Goal: Information Seeking & Learning: Learn about a topic

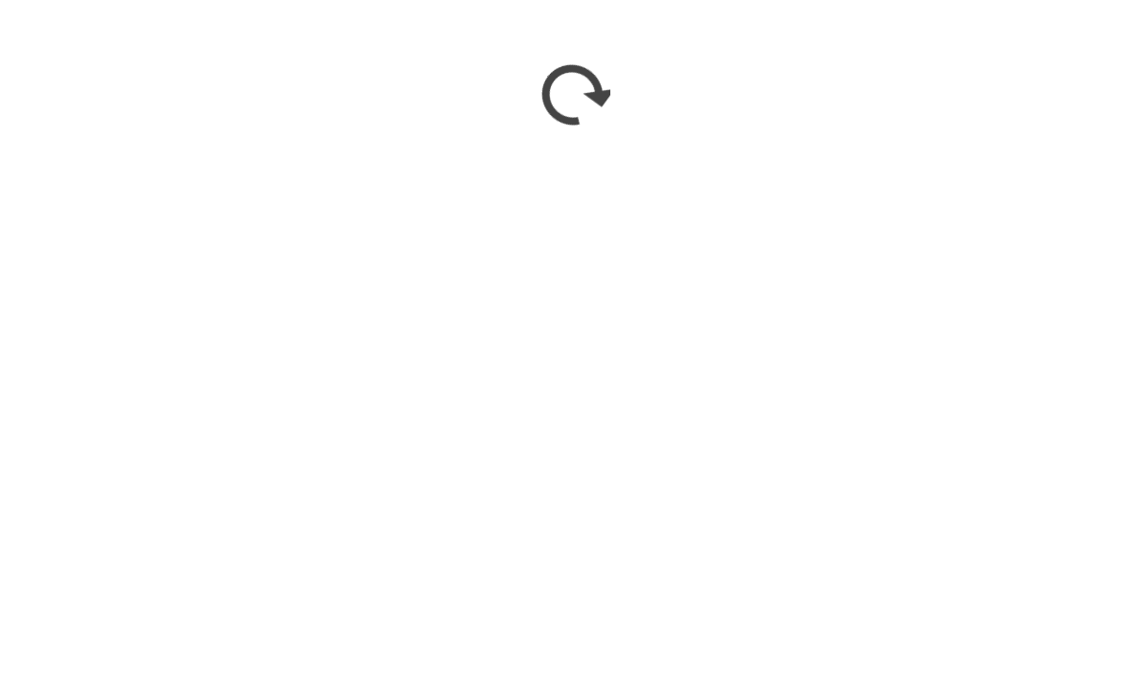
scroll to position [1059, 0]
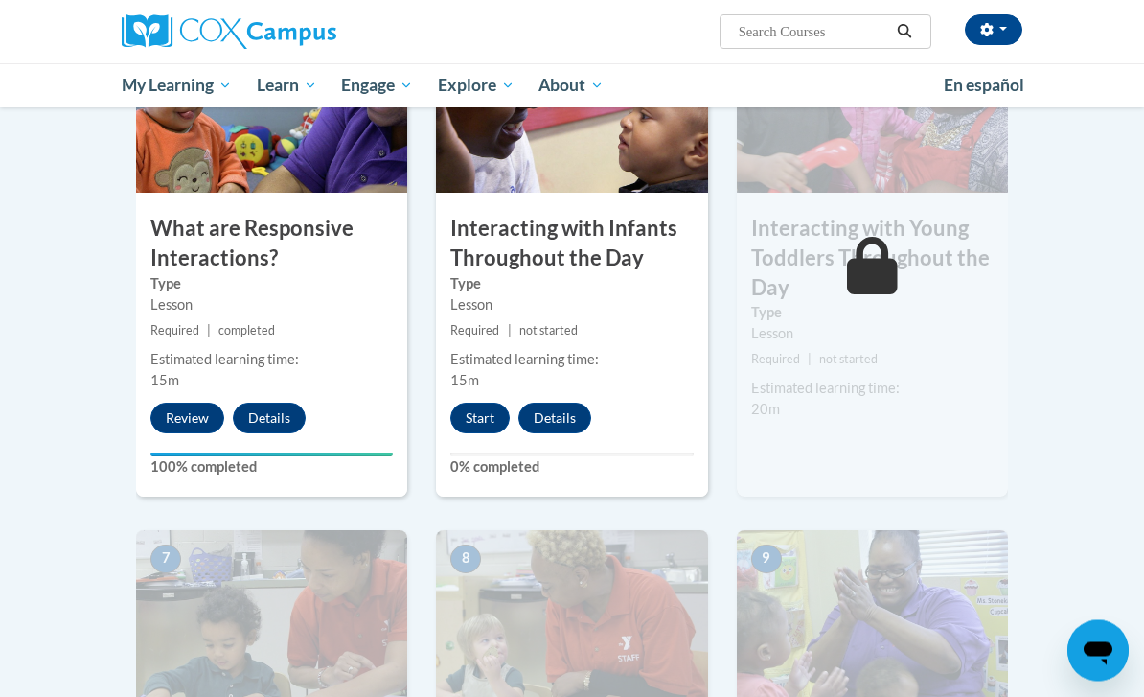
scroll to position [1074, 0]
click at [475, 414] on button "Start" at bounding box center [480, 418] width 59 height 31
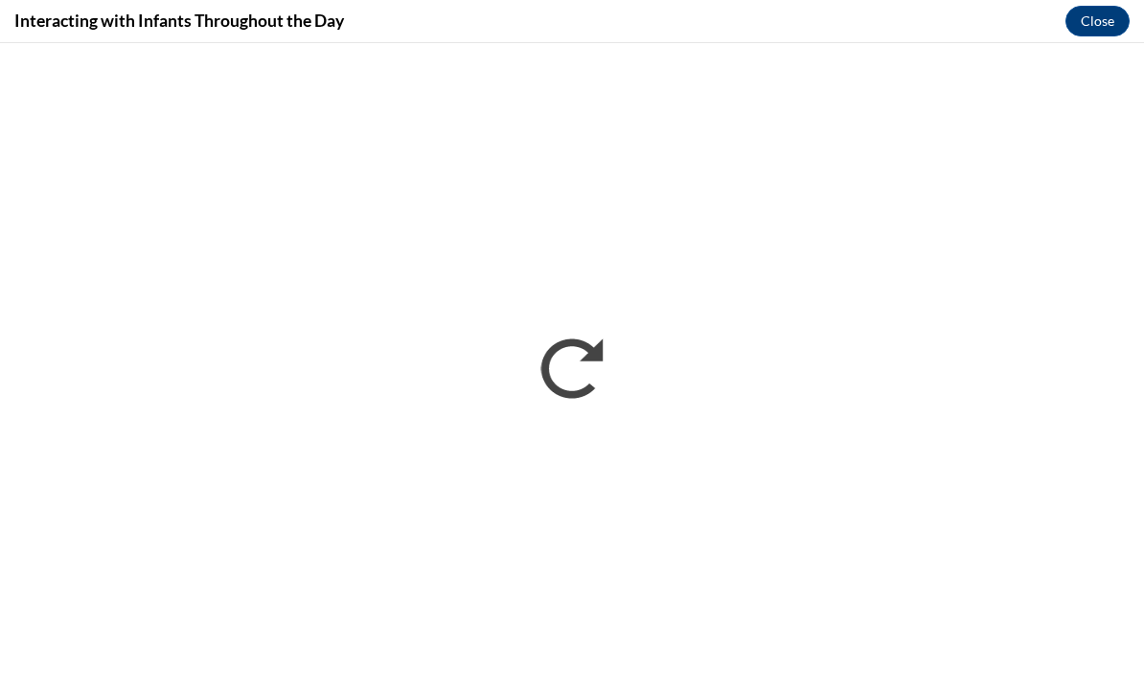
scroll to position [1073, 0]
